Goal: Information Seeking & Learning: Find specific fact

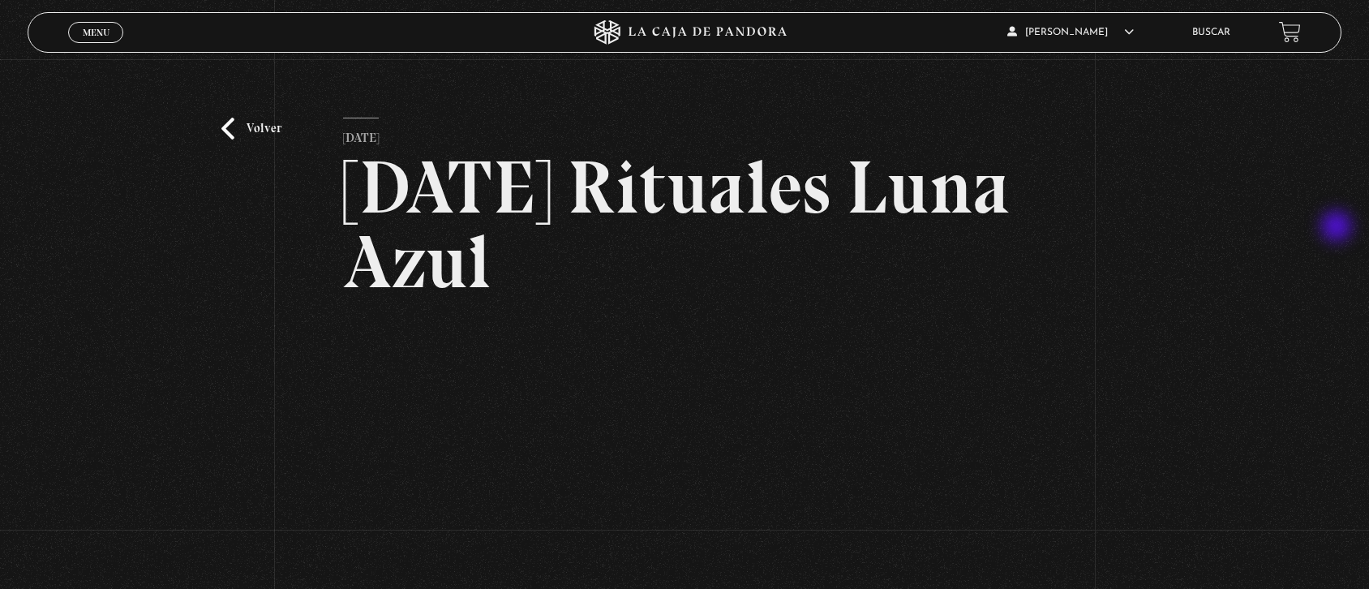
scroll to position [140, 0]
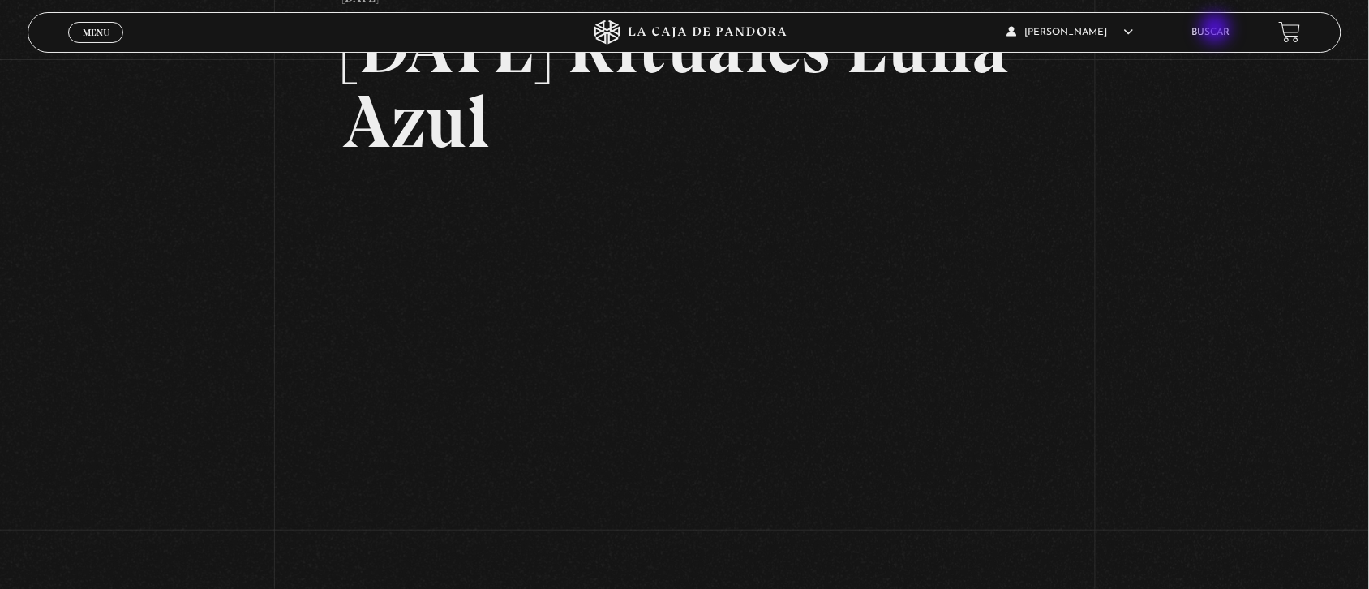
click at [1217, 30] on link "Buscar" at bounding box center [1211, 33] width 38 height 10
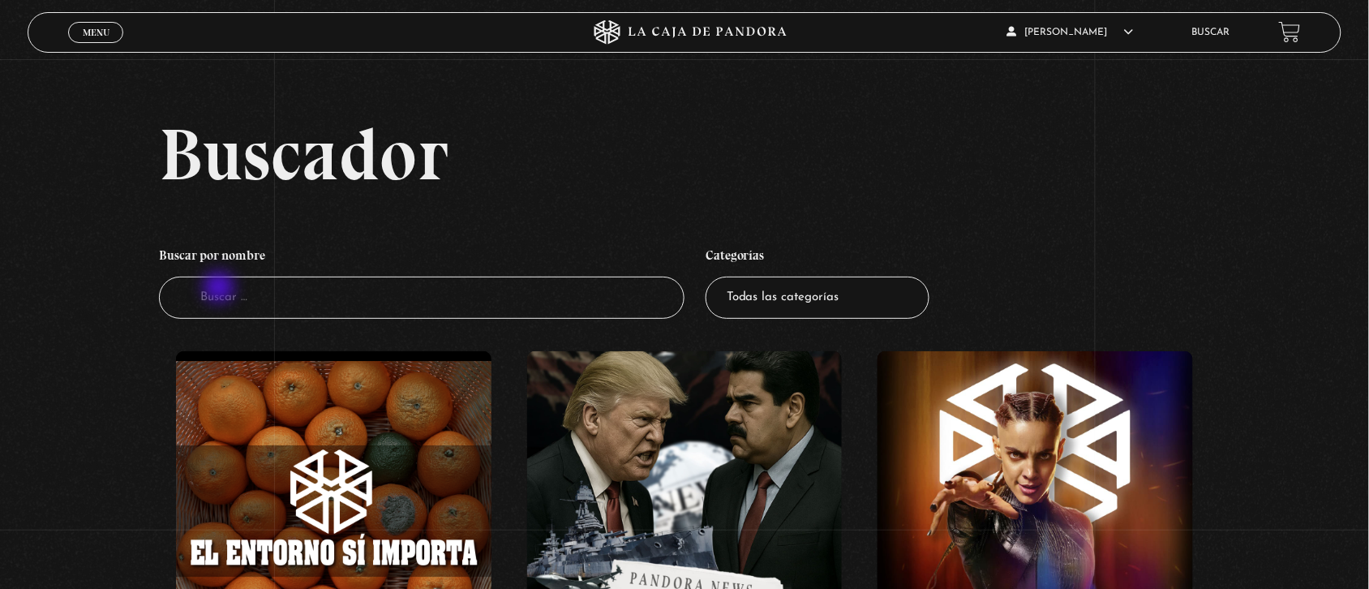
click at [221, 289] on input "Buscador" at bounding box center [421, 297] width 525 height 43
type input "[PERSON_NAME] ra"
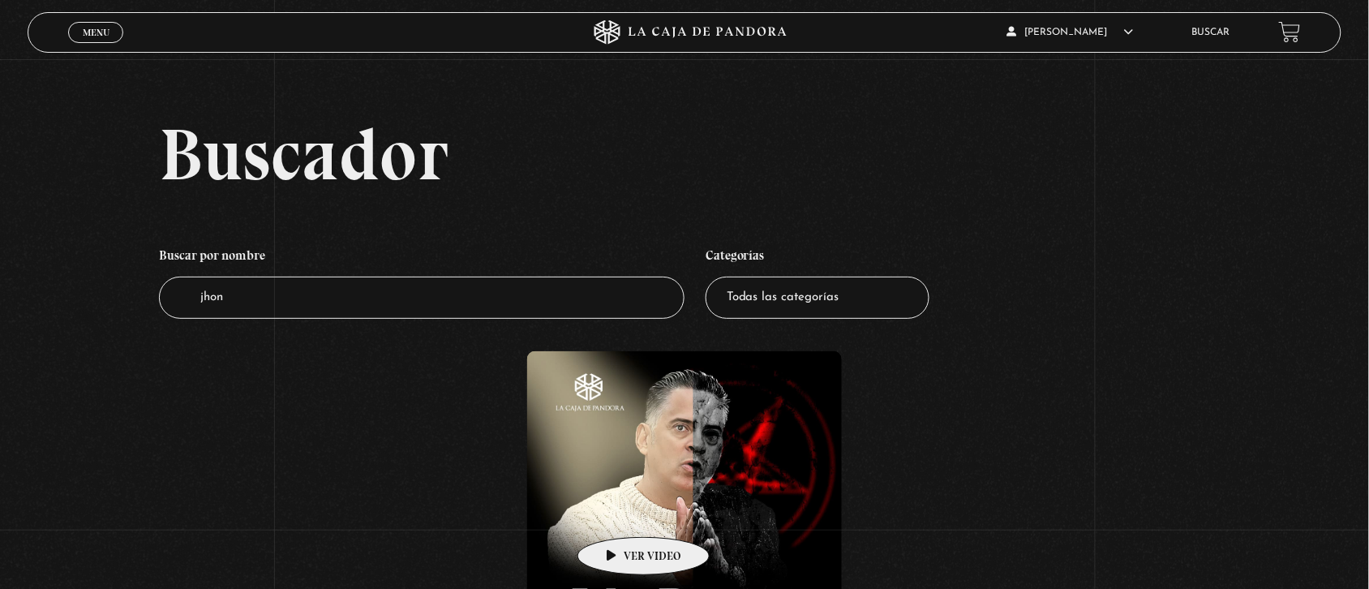
click at [618, 512] on figure at bounding box center [684, 508] width 315 height 315
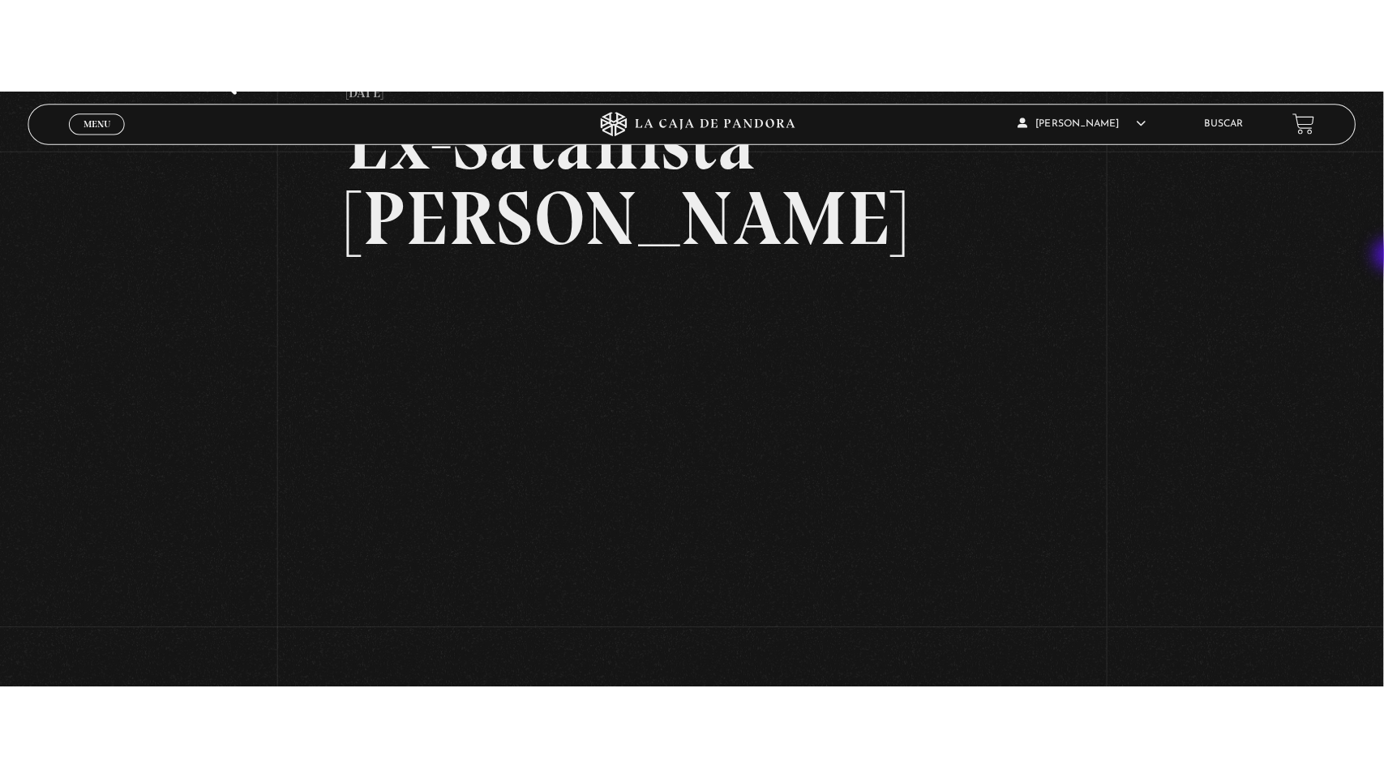
scroll to position [139, 0]
